Goal: Information Seeking & Learning: Check status

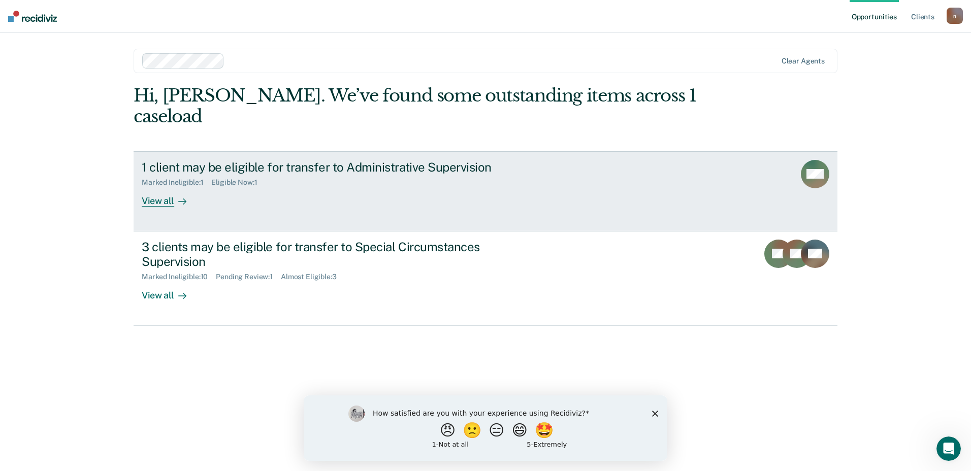
click at [308, 196] on link "1 client may be eligible for transfer to Administrative Supervision Marked Inel…" at bounding box center [485, 191] width 704 height 80
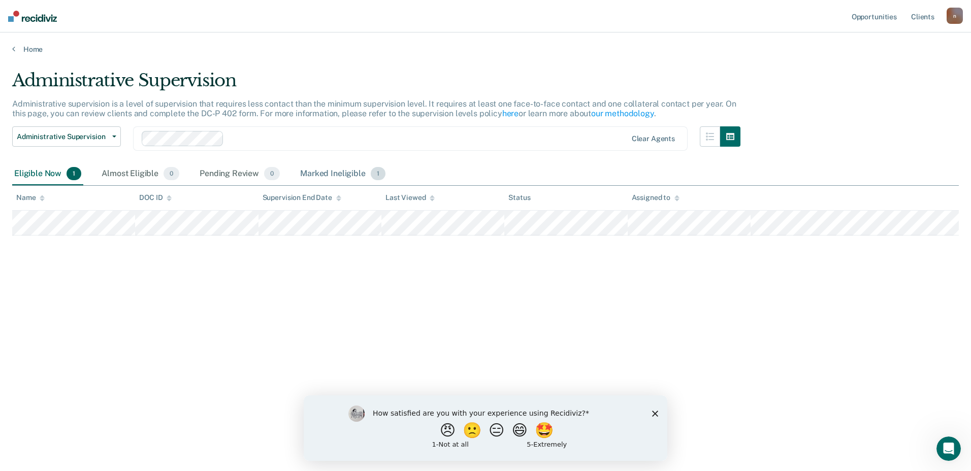
click at [349, 173] on div "Marked Ineligible 1" at bounding box center [342, 174] width 89 height 22
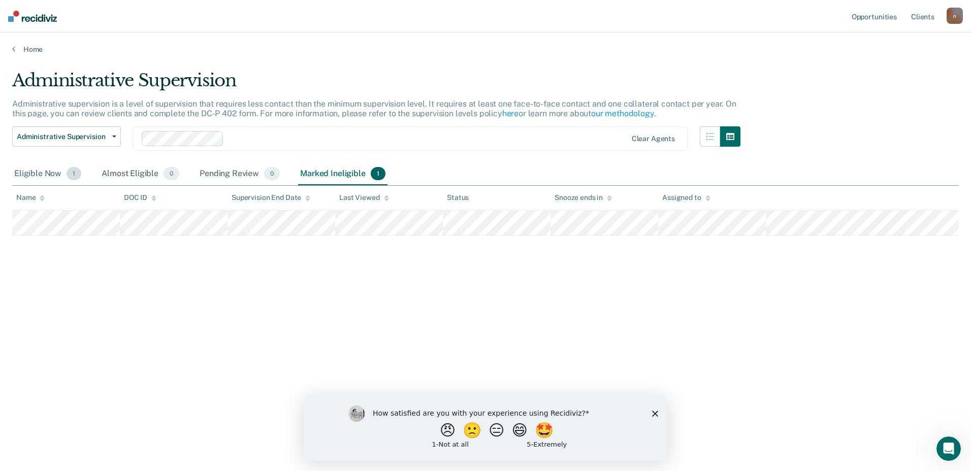
click at [48, 171] on div "Eligible Now 1" at bounding box center [47, 174] width 71 height 22
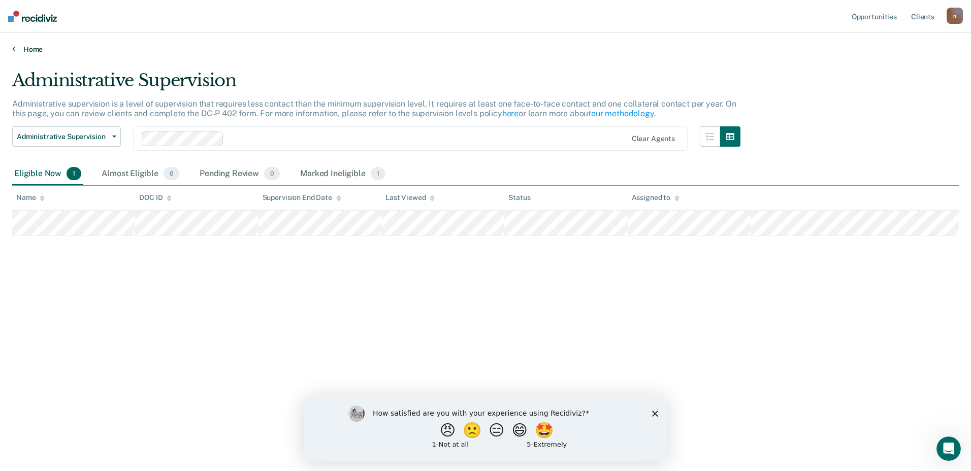
click at [39, 50] on link "Home" at bounding box center [485, 49] width 946 height 9
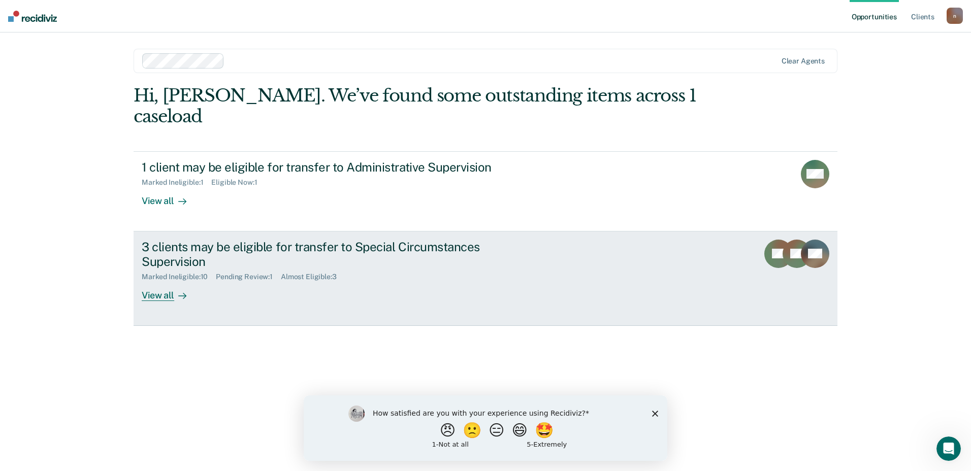
click at [402, 241] on div "3 clients may be eligible for transfer to Special Circumstances Supervision" at bounding box center [320, 254] width 356 height 29
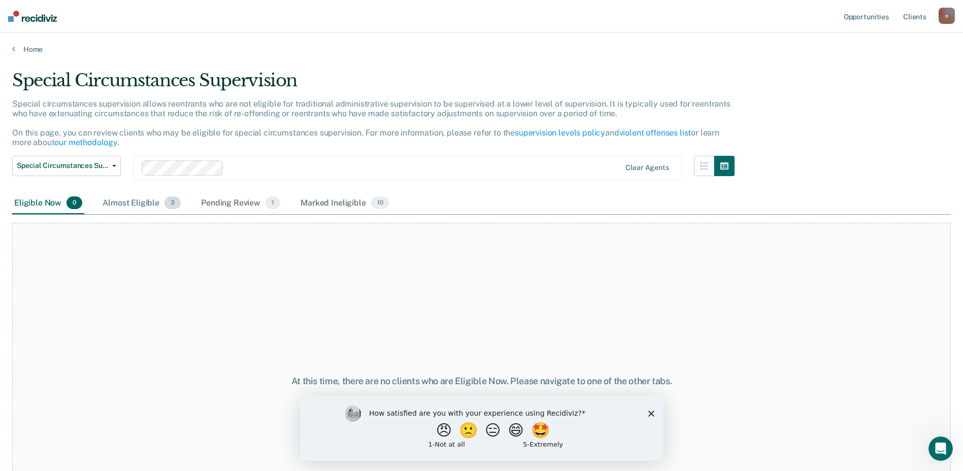
click at [105, 203] on div "Almost Eligible 3" at bounding box center [142, 203] width 82 height 22
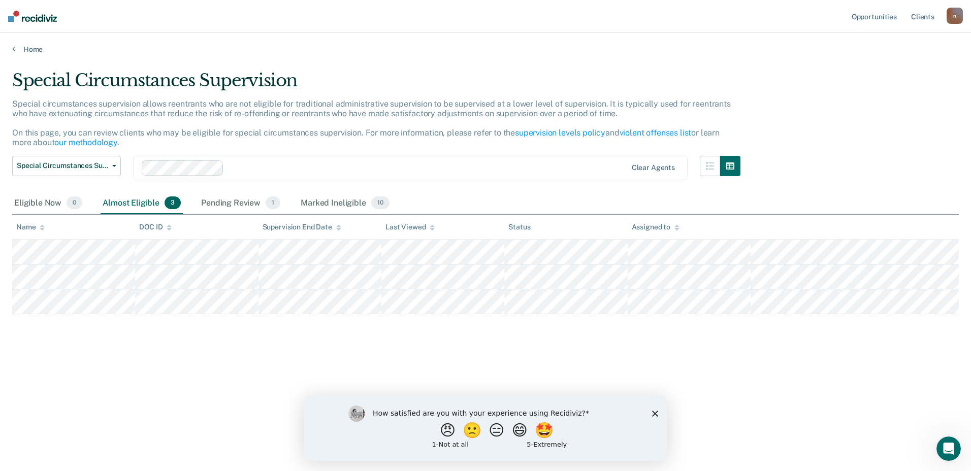
click at [34, 44] on div "Home" at bounding box center [485, 42] width 971 height 21
click at [35, 46] on link "Home" at bounding box center [485, 49] width 946 height 9
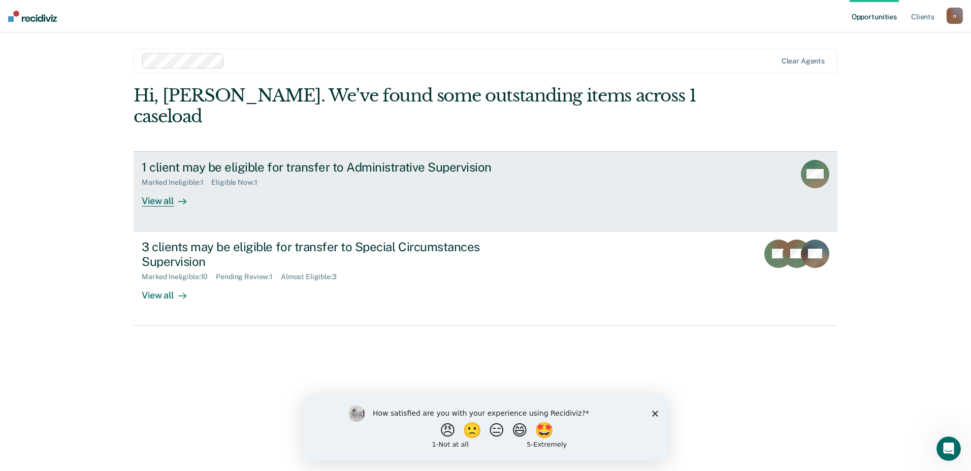
click at [265, 181] on div "1 client may be eligible for transfer to Administrative Supervision Marked Inel…" at bounding box center [332, 183] width 381 height 47
